Goal: Information Seeking & Learning: Learn about a topic

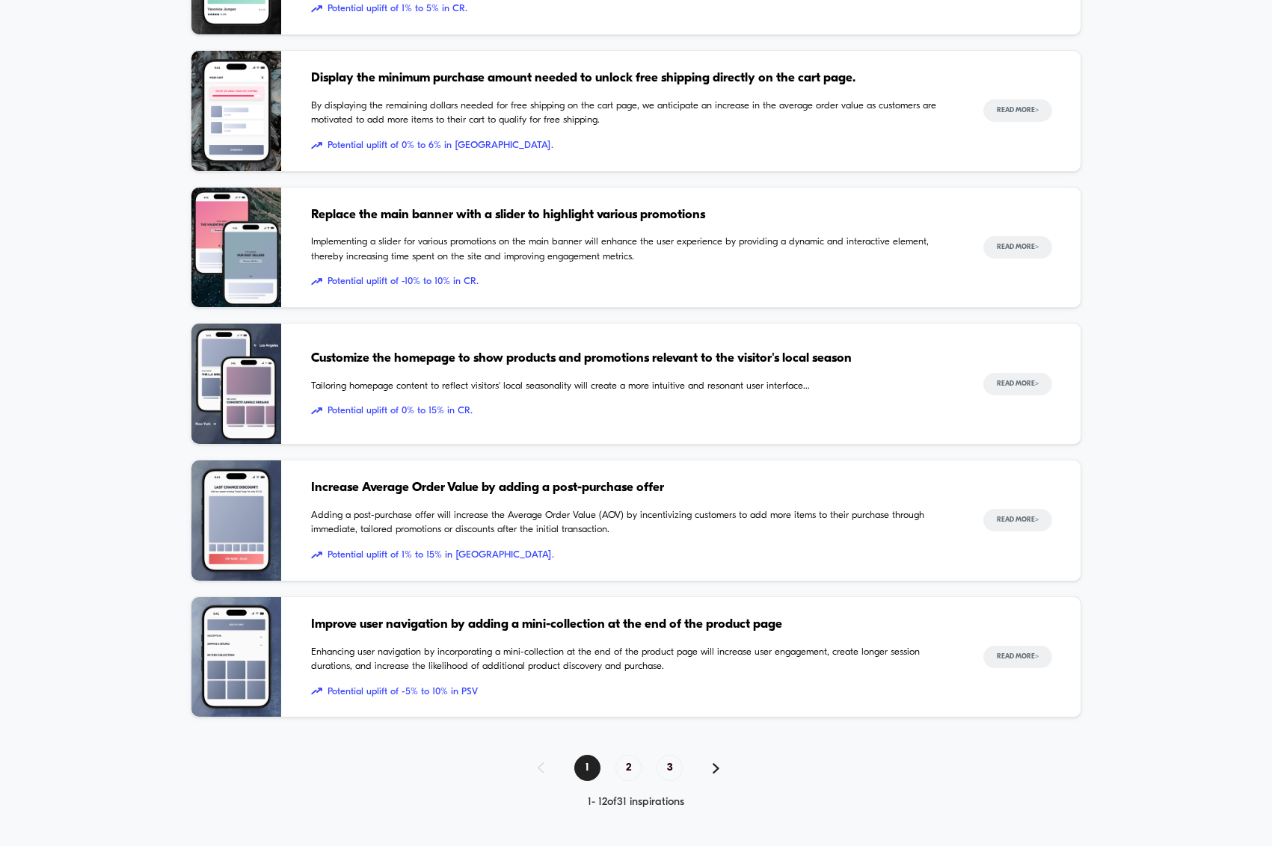
scroll to position [1182, 0]
click at [630, 768] on span "2" at bounding box center [628, 768] width 26 height 26
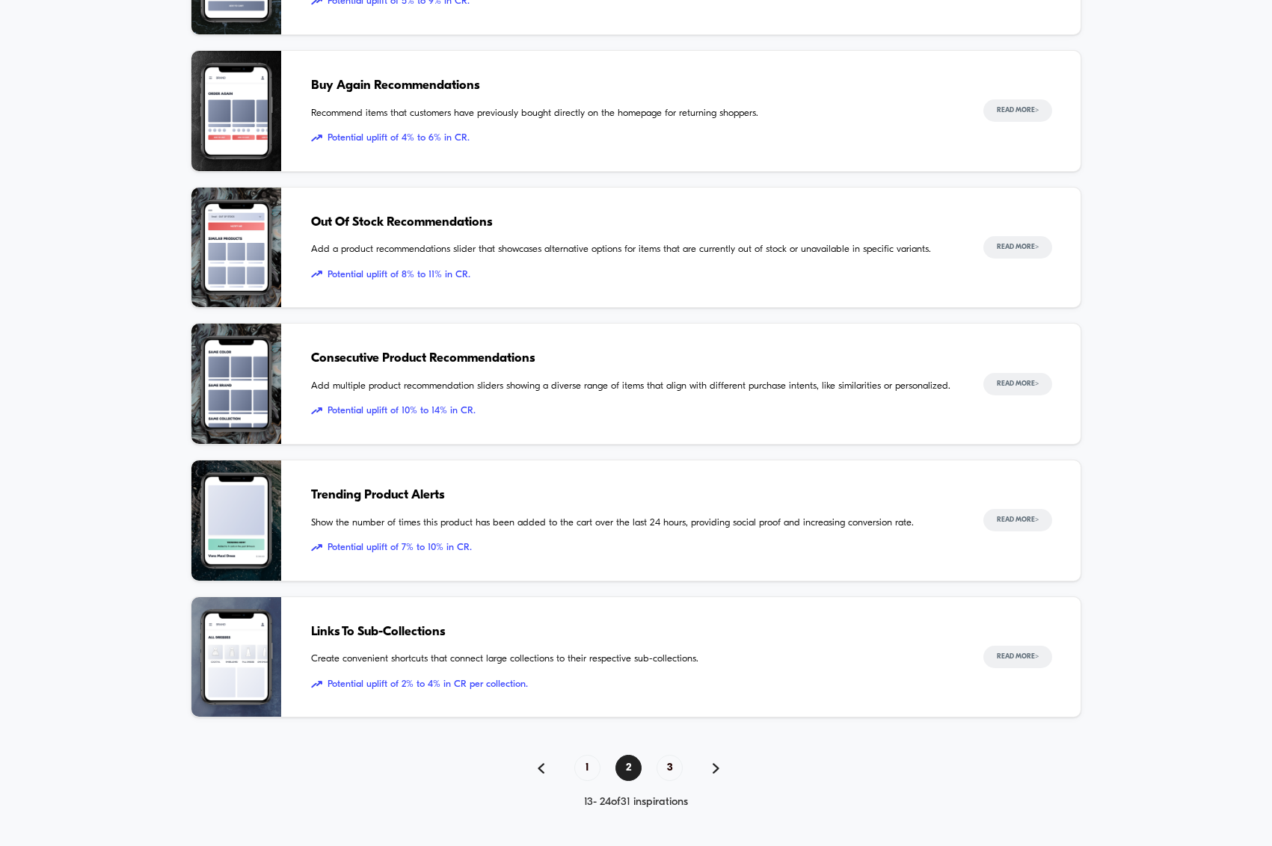
click at [373, 633] on span "Links To Sub-Collections" at bounding box center [632, 632] width 642 height 19
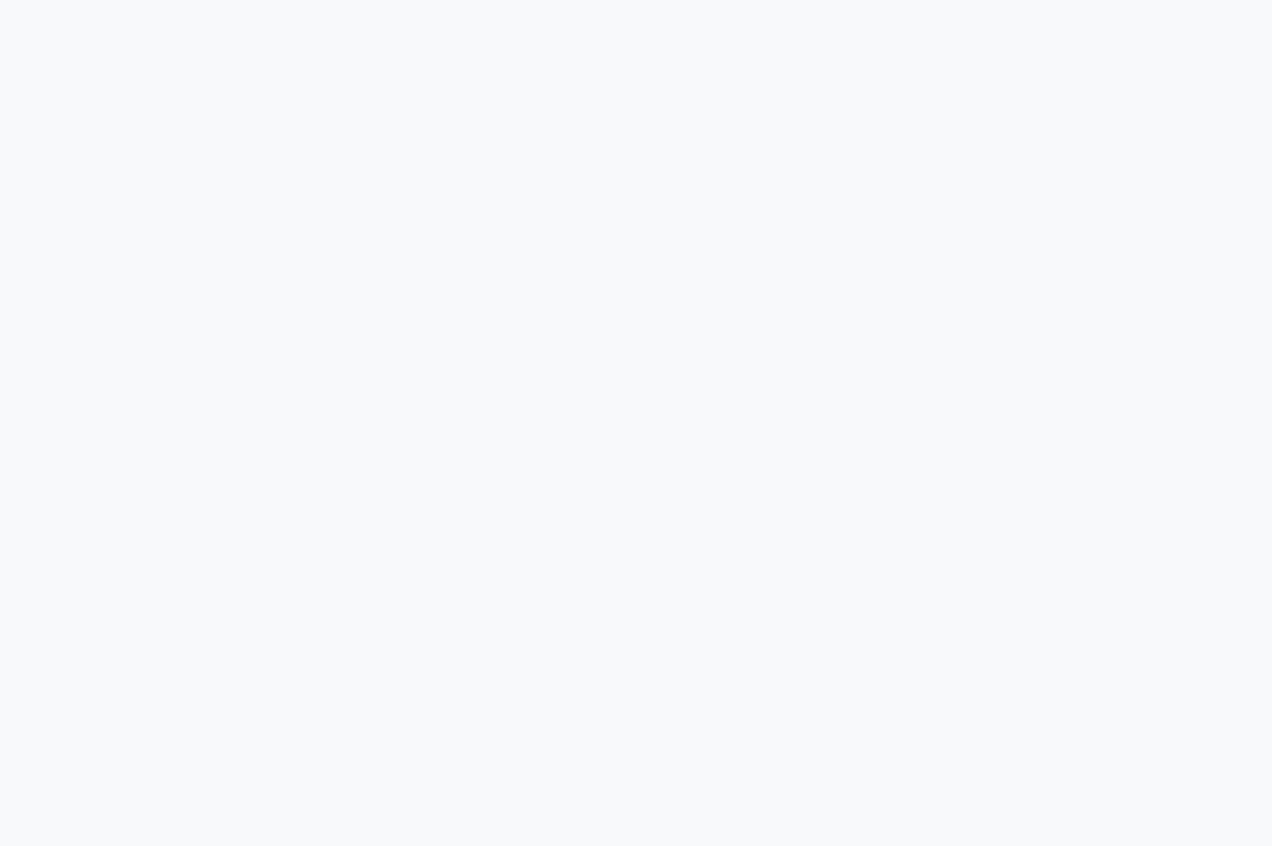
scroll to position [183, 0]
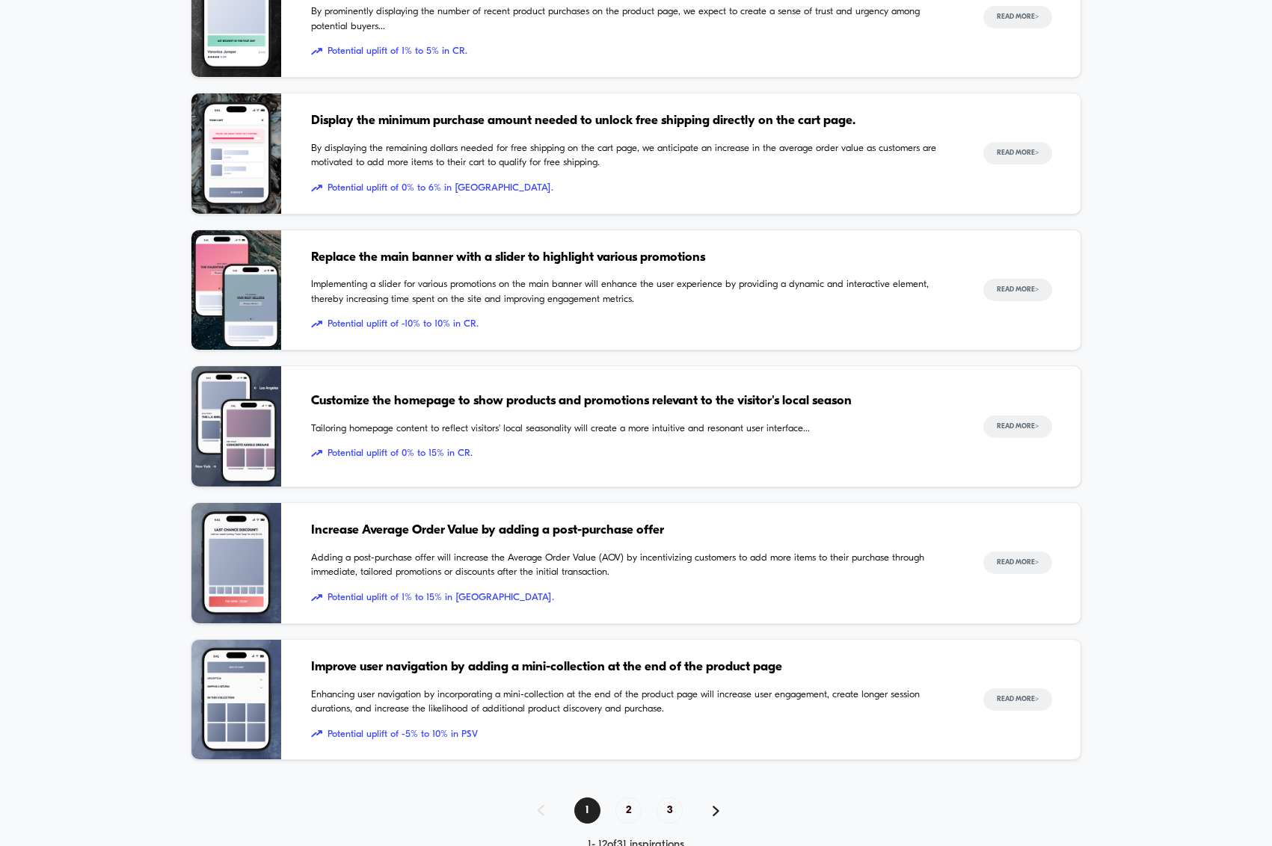
scroll to position [1182, 0]
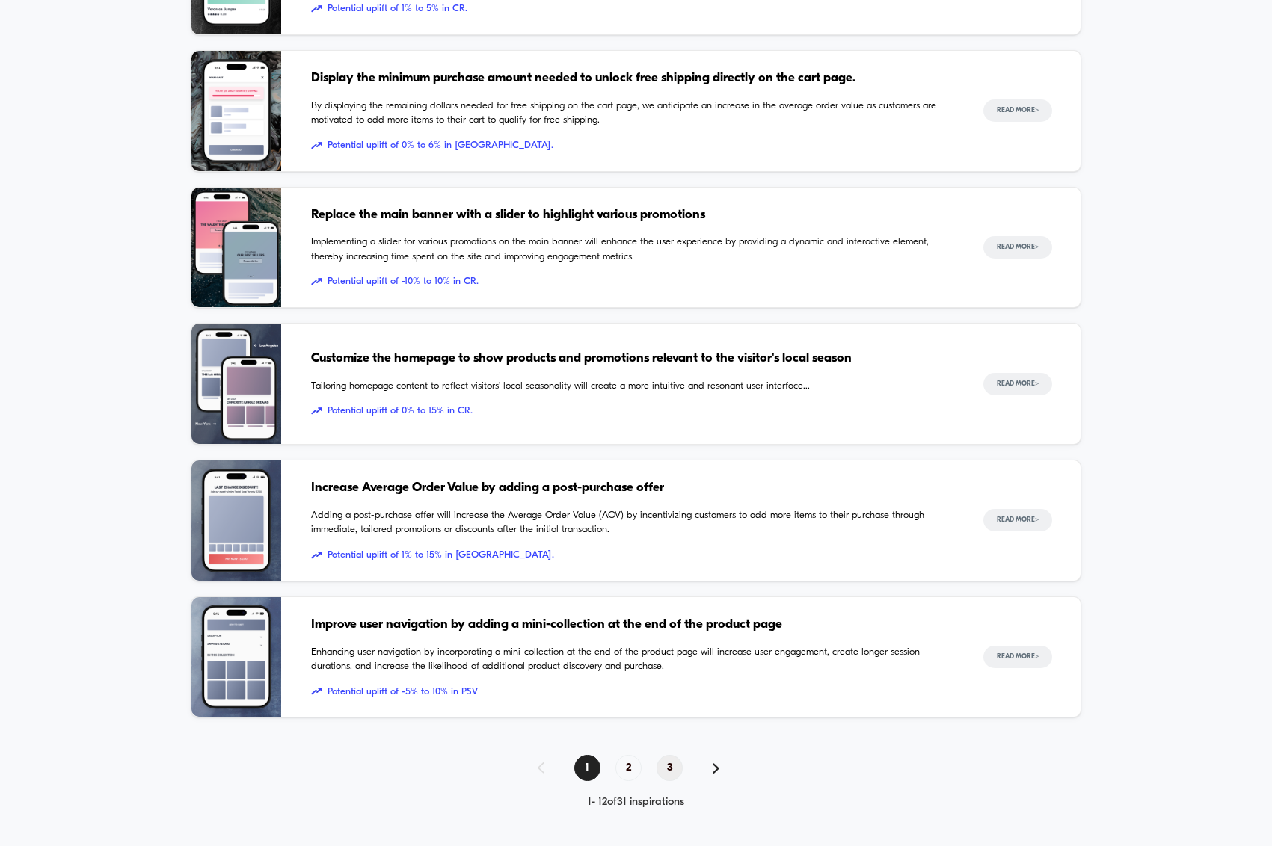
click at [662, 763] on span "3" at bounding box center [670, 768] width 26 height 26
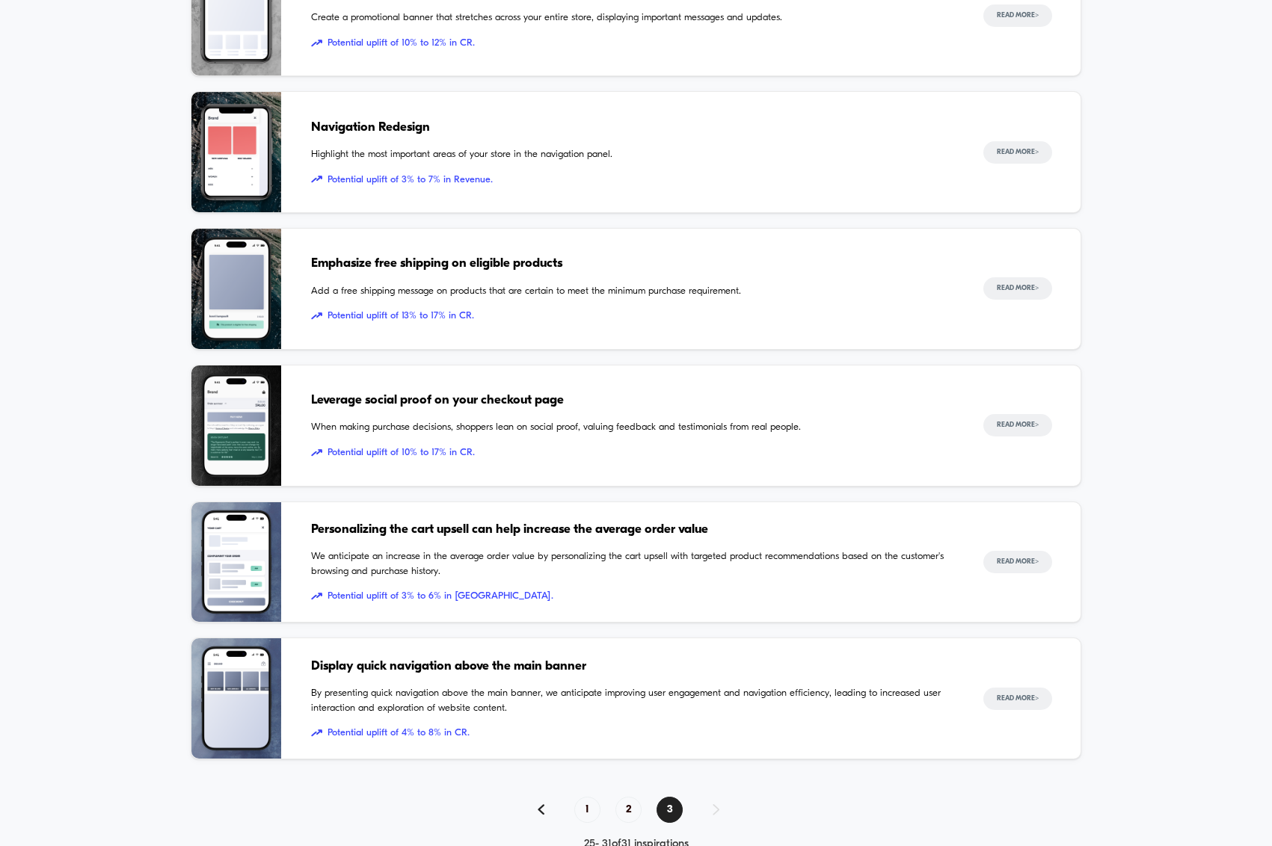
scroll to position [499, 0]
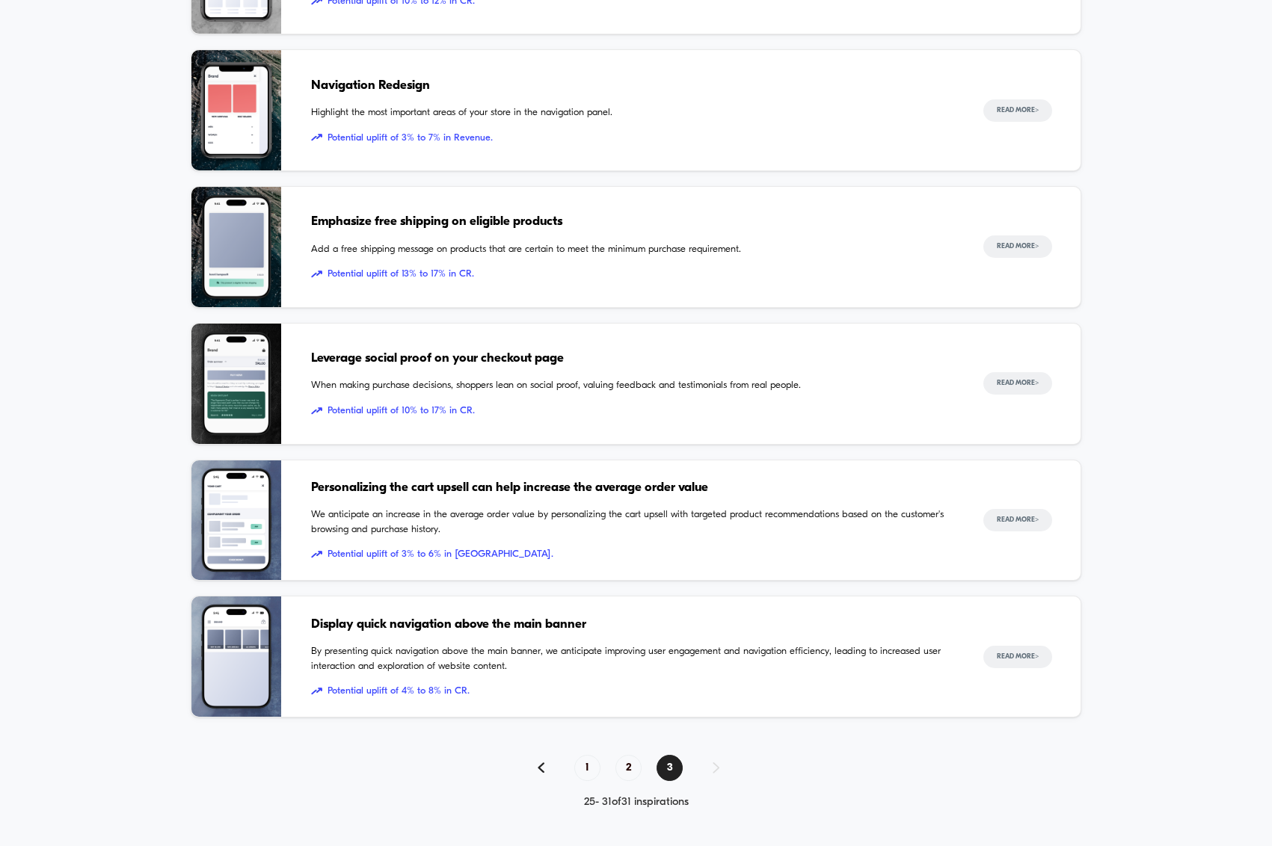
click at [521, 622] on span "Display quick navigation above the main banner" at bounding box center [632, 624] width 642 height 19
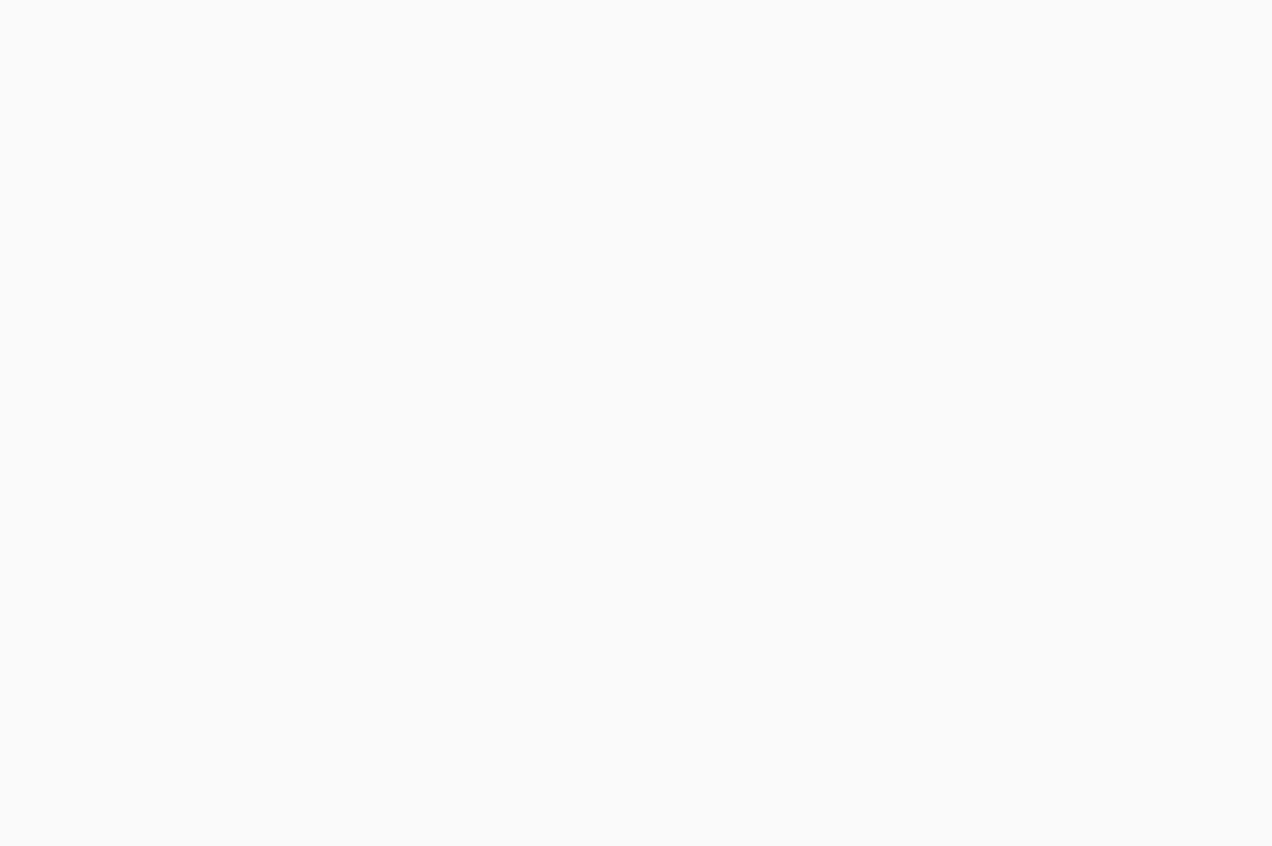
scroll to position [515, 0]
